Goal: Use online tool/utility: Utilize a website feature to perform a specific function

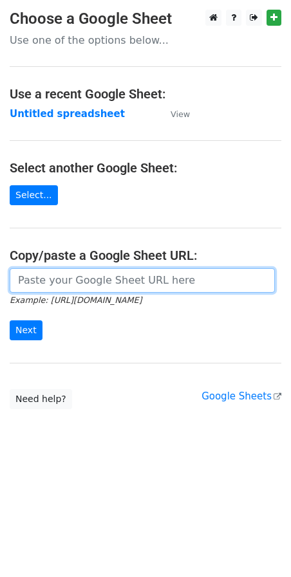
drag, startPoint x: 75, startPoint y: 276, endPoint x: 64, endPoint y: 286, distance: 14.1
click at [75, 276] on input "url" at bounding box center [142, 280] width 265 height 24
paste input "https://docs.google.com/spreadsheets/d/1MK5i-10pNGICyr4d-1PxSnpKUvp2WP_sR55tc8t…"
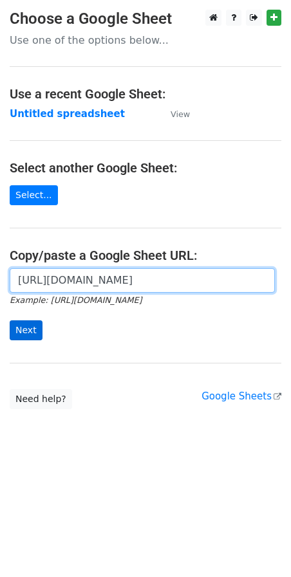
scroll to position [0, 272]
type input "https://docs.google.com/spreadsheets/d/1MK5i-10pNGICyr4d-1PxSnpKUvp2WP_sR55tc8t…"
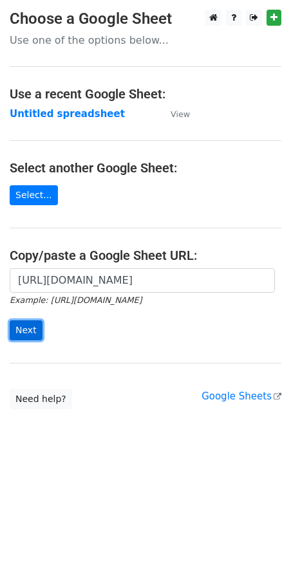
click at [19, 332] on input "Next" at bounding box center [26, 330] width 33 height 20
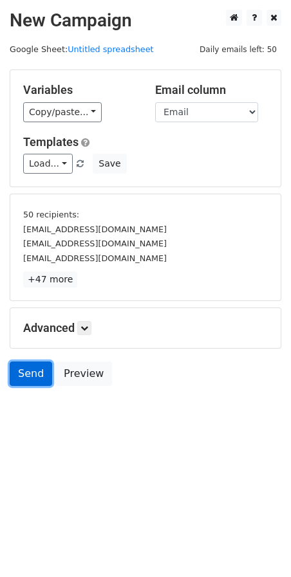
click at [36, 379] on link "Send" at bounding box center [31, 373] width 42 height 24
click at [30, 374] on link "Send" at bounding box center [31, 373] width 42 height 24
